Goal: Information Seeking & Learning: Learn about a topic

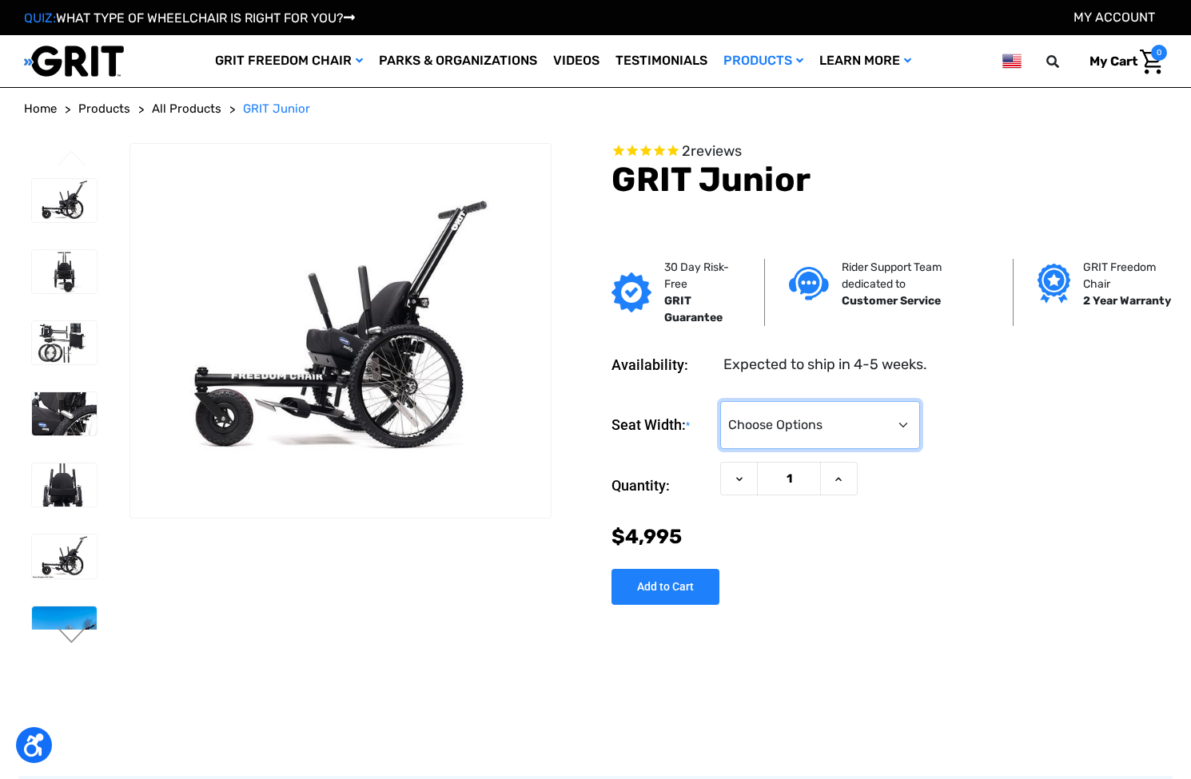
click at [891, 430] on select "Choose Options <10" 11-12"" at bounding box center [820, 425] width 200 height 48
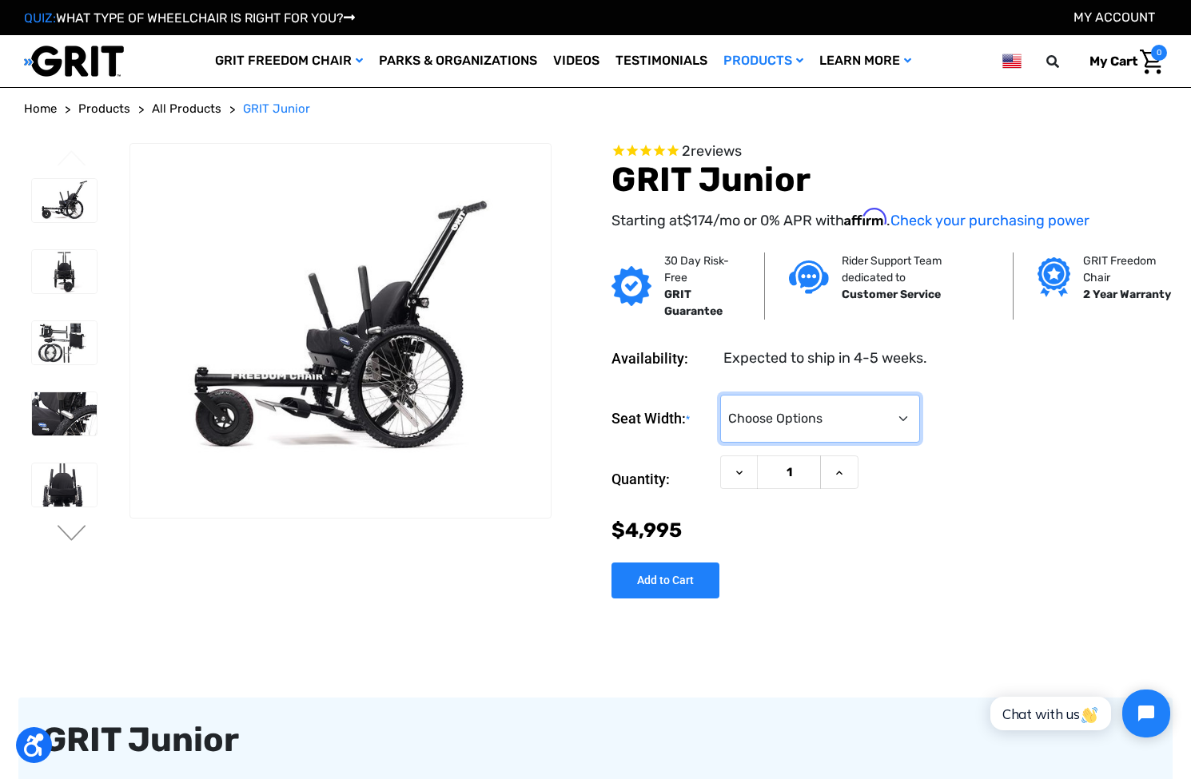
select select "336"
click at [720, 395] on select "Choose Options <10" 11-12"" at bounding box center [820, 419] width 200 height 48
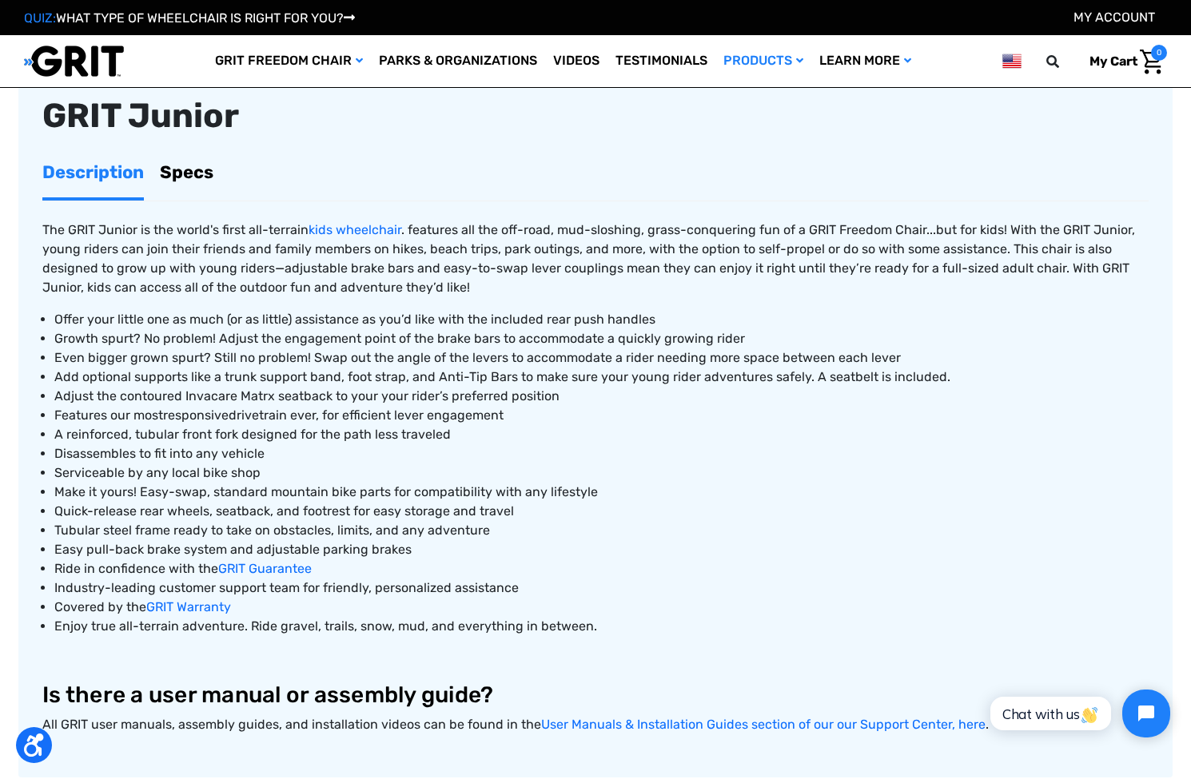
scroll to position [521, 0]
click at [198, 177] on link "Specs" at bounding box center [187, 170] width 54 height 50
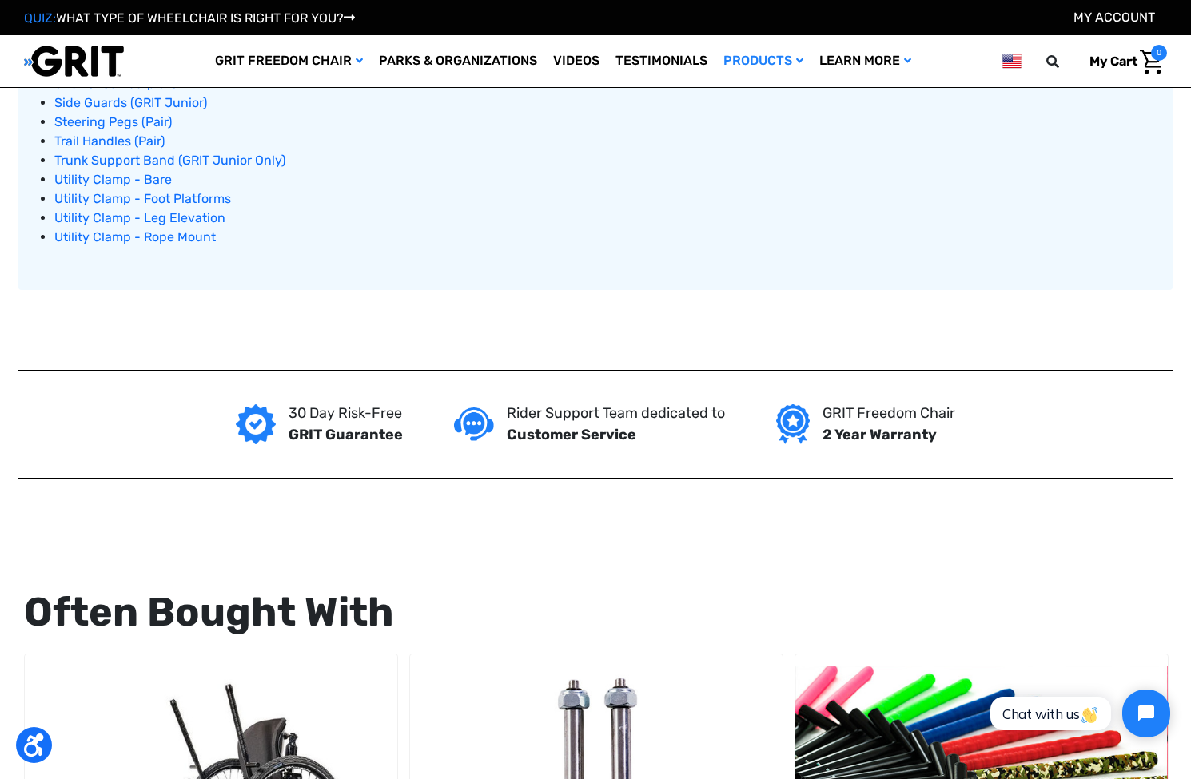
scroll to position [964, 0]
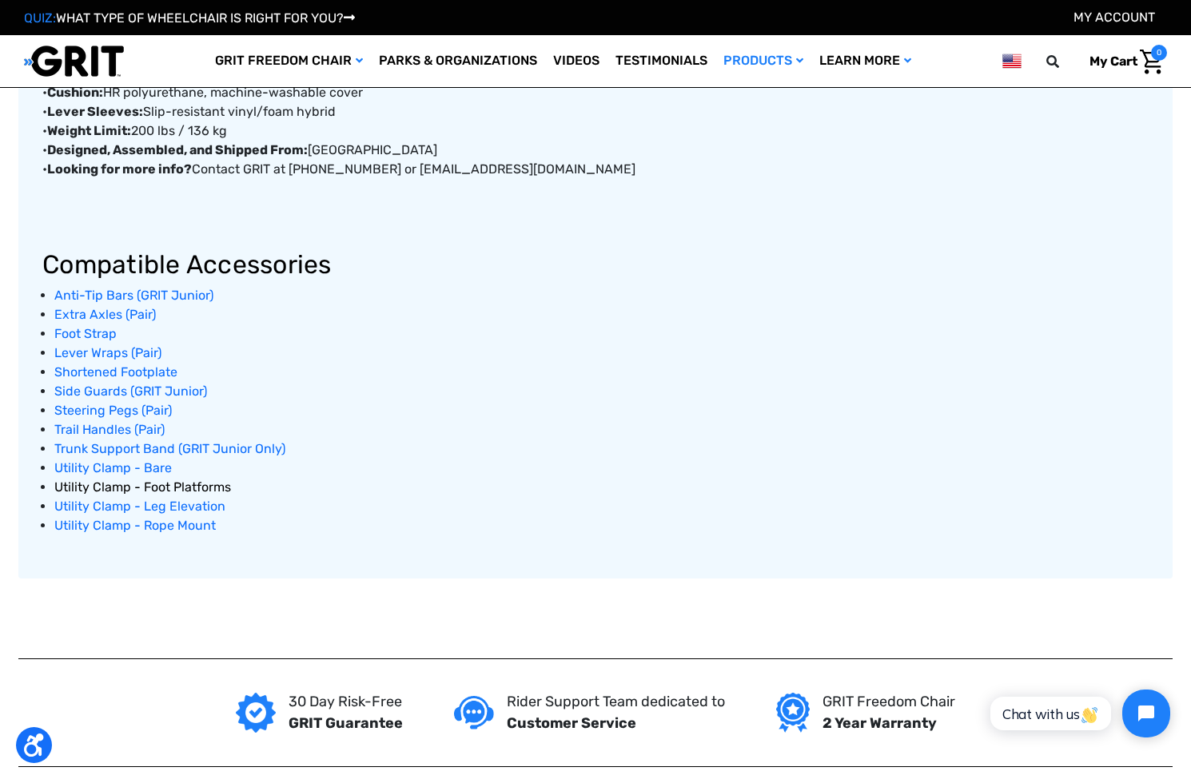
click at [193, 484] on span "Utility Clamp - Foot Platforms" at bounding box center [142, 486] width 177 height 15
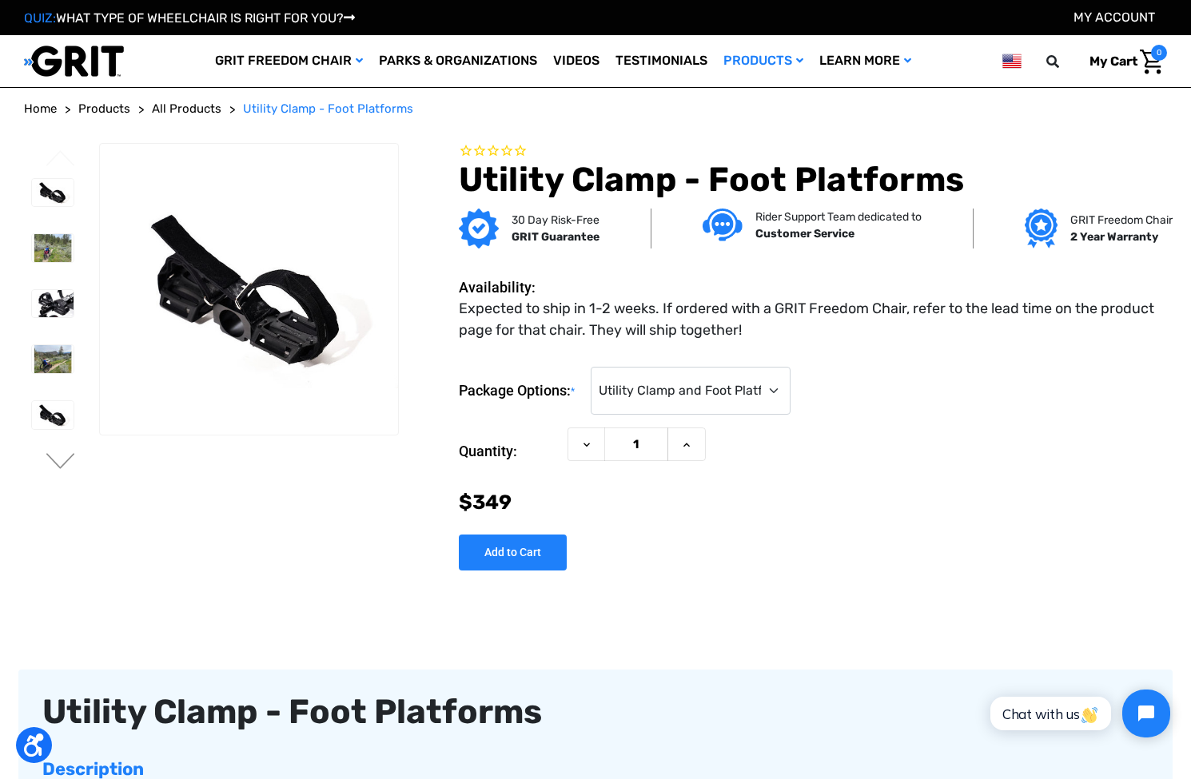
click at [58, 300] on img at bounding box center [53, 304] width 42 height 28
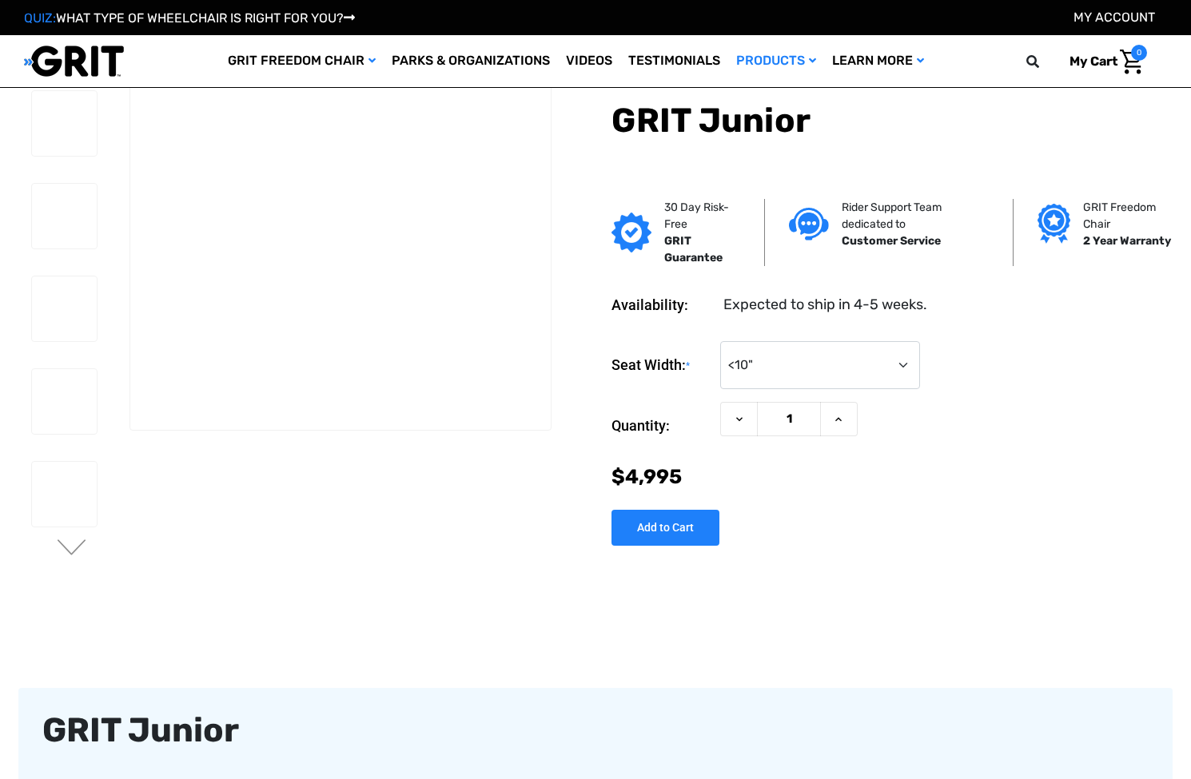
select select "336"
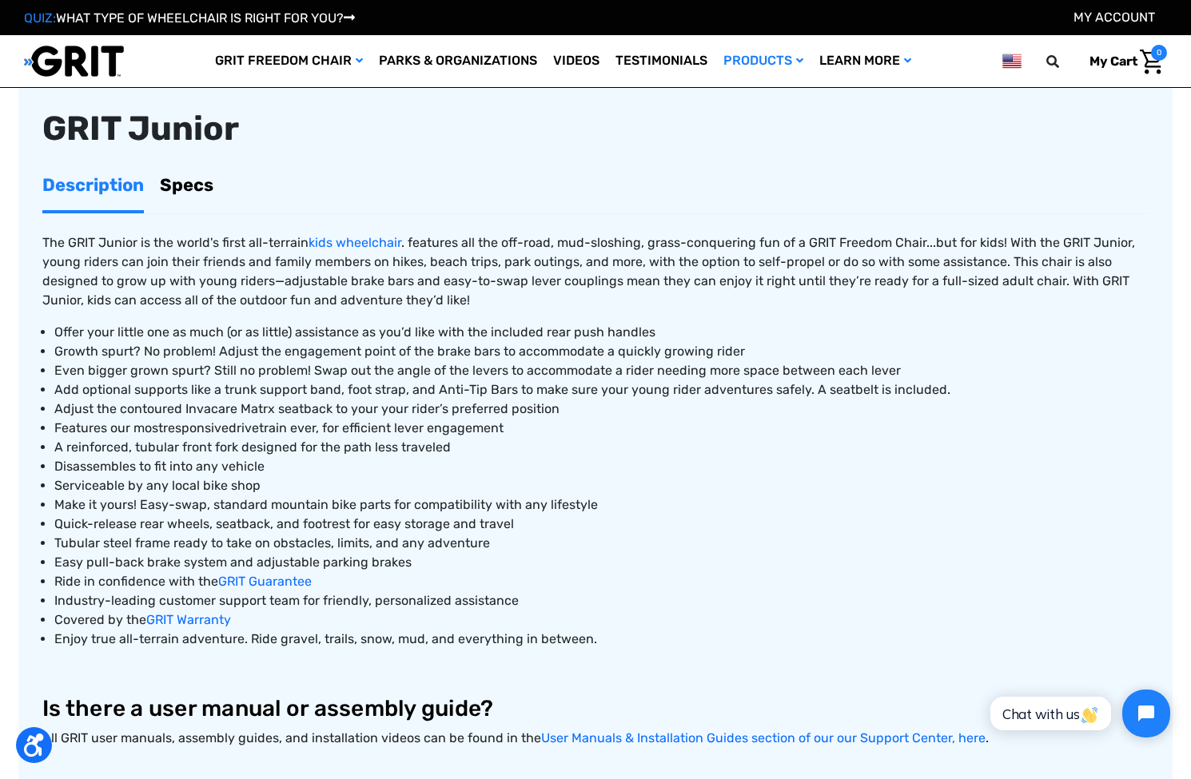
scroll to position [601, 0]
click at [209, 184] on link "Specs" at bounding box center [187, 186] width 54 height 50
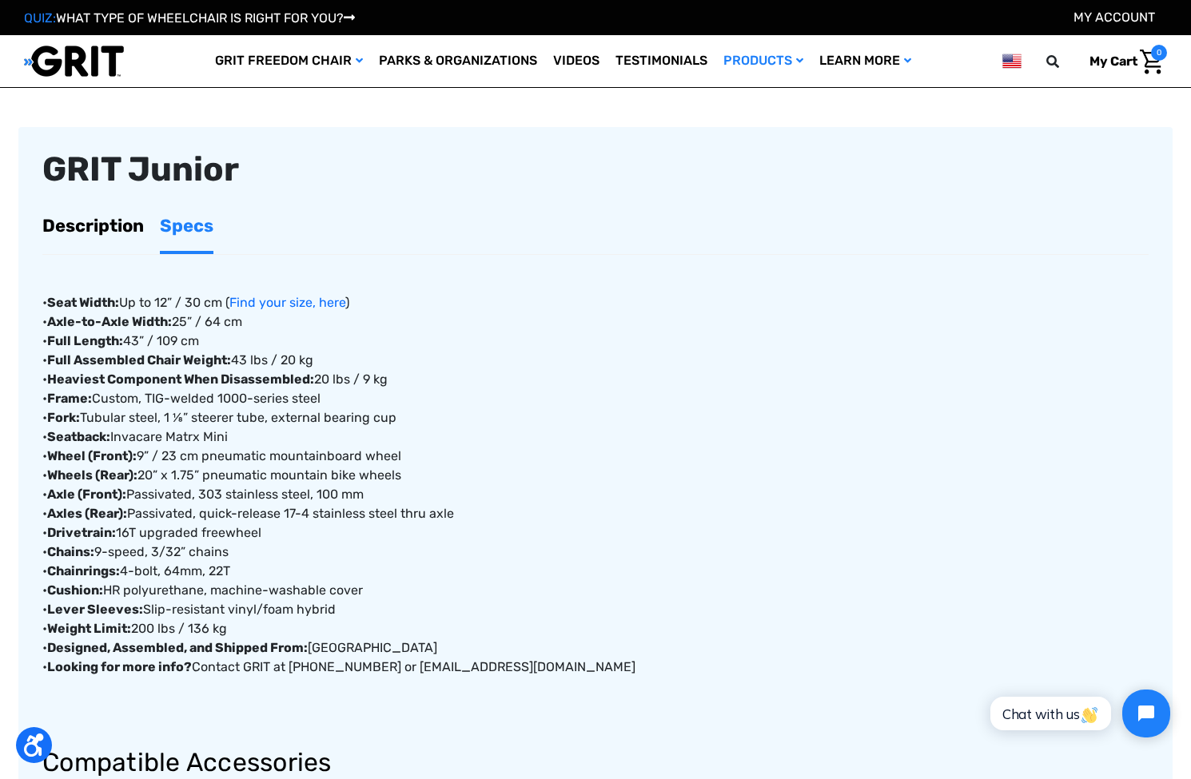
scroll to position [614, 0]
